Goal: Navigation & Orientation: Find specific page/section

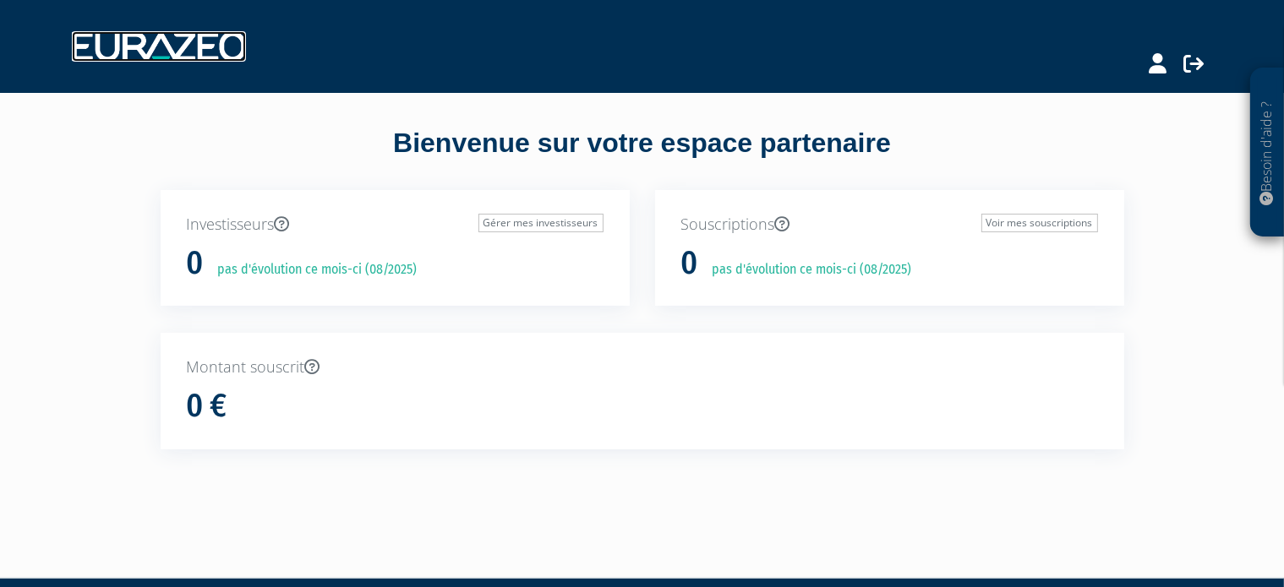
click at [113, 46] on img at bounding box center [159, 46] width 174 height 30
click at [177, 44] on img at bounding box center [159, 46] width 174 height 30
click at [1163, 64] on icon at bounding box center [1157, 63] width 18 height 20
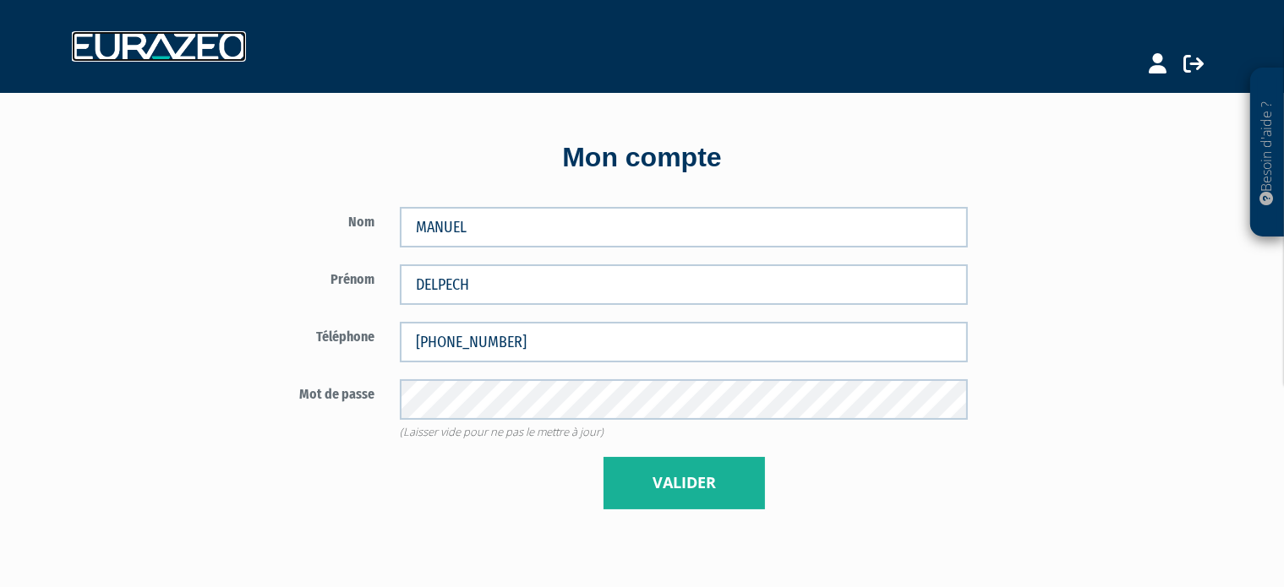
click at [169, 49] on img at bounding box center [159, 46] width 174 height 30
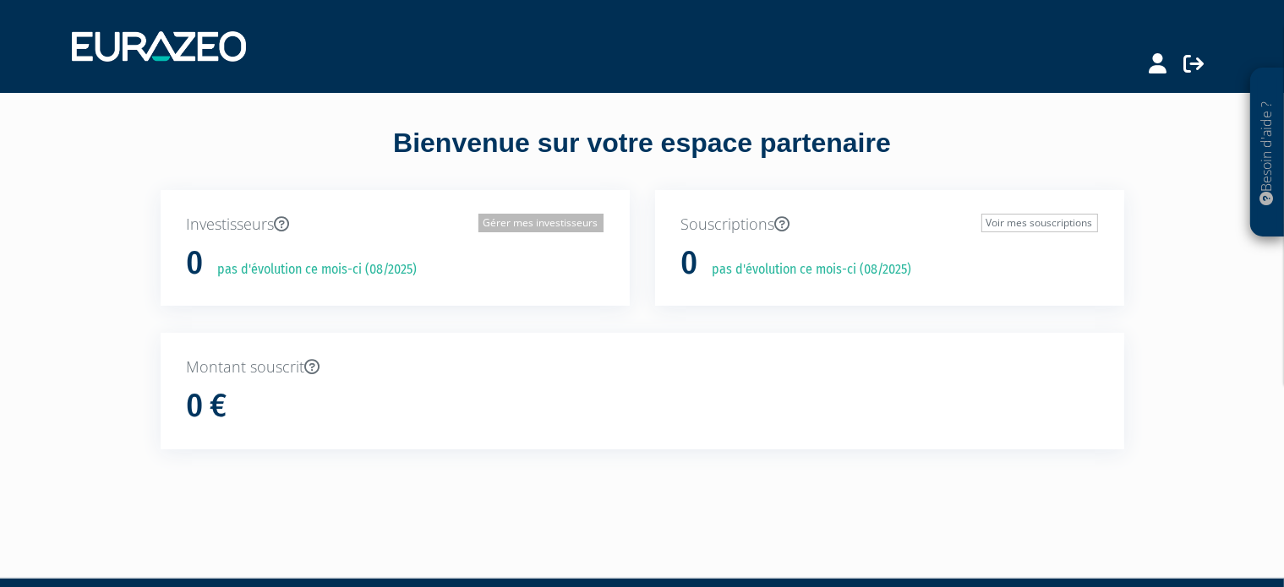
click at [547, 220] on link "Gérer mes investisseurs" at bounding box center [540, 223] width 125 height 19
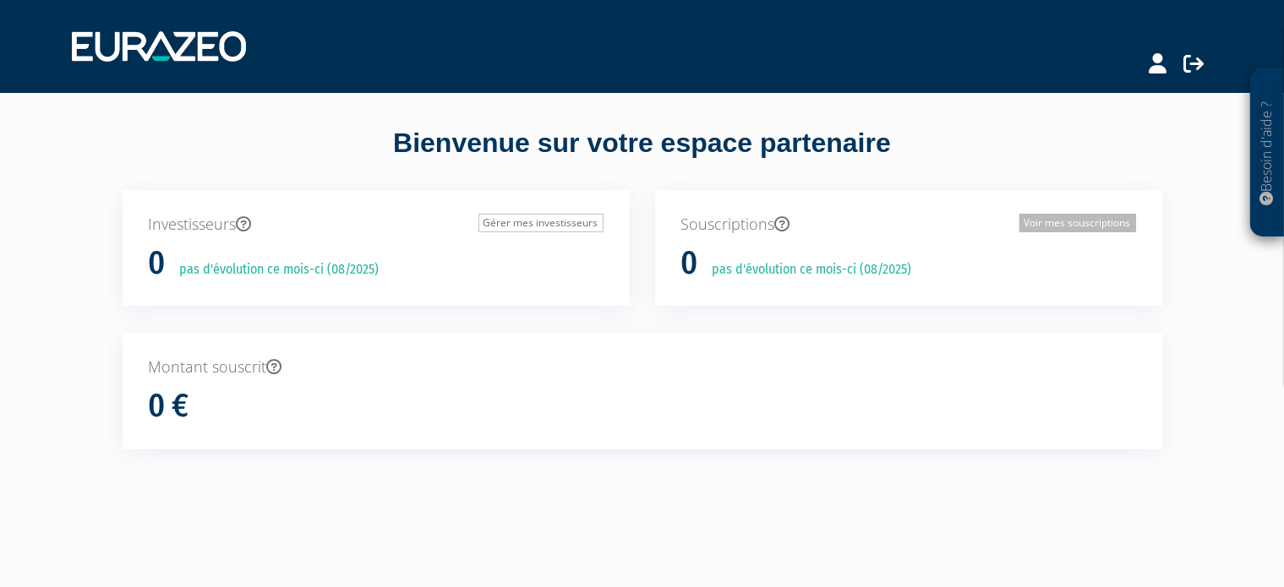
click at [1065, 223] on link "Voir mes souscriptions" at bounding box center [1077, 223] width 117 height 19
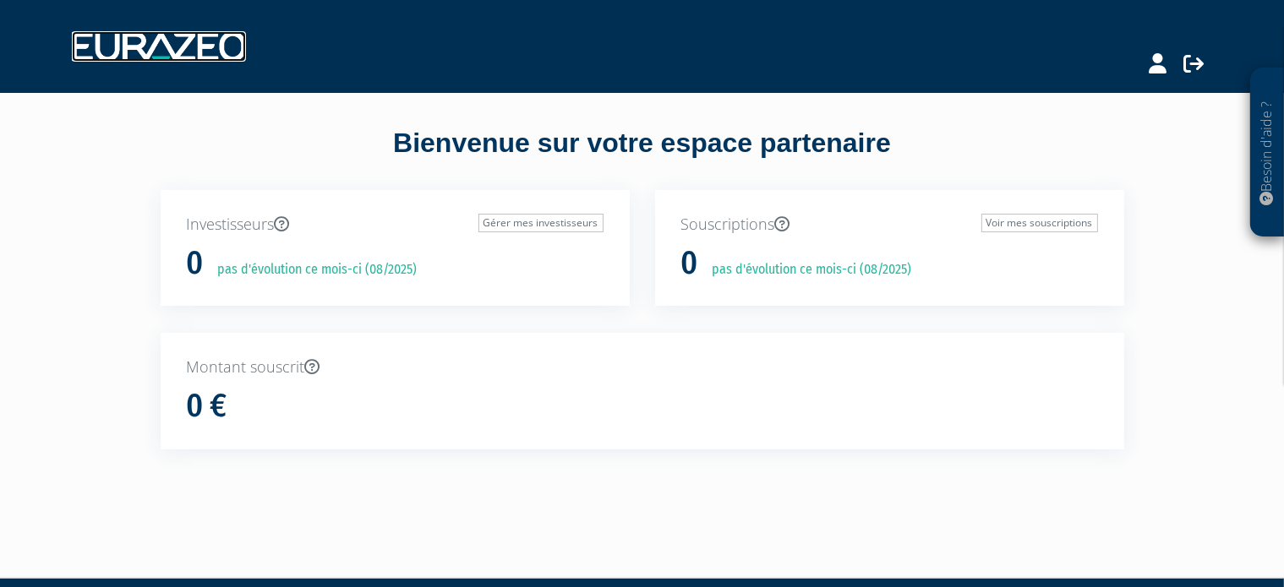
click at [144, 52] on img at bounding box center [159, 46] width 174 height 30
drag, startPoint x: 0, startPoint y: 0, endPoint x: 143, endPoint y: 53, distance: 152.4
click at [143, 53] on img at bounding box center [159, 46] width 174 height 30
